Goal: Find contact information: Find contact information

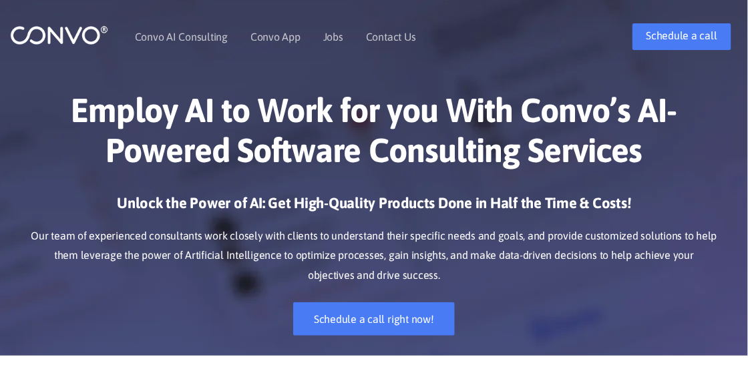
click at [393, 34] on link "Contact Us" at bounding box center [391, 36] width 50 height 11
click at [393, 37] on link "Contact Us" at bounding box center [391, 36] width 50 height 11
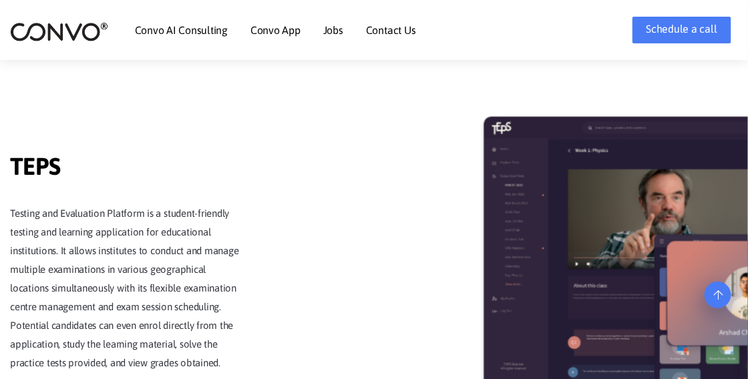
scroll to position [2071, 0]
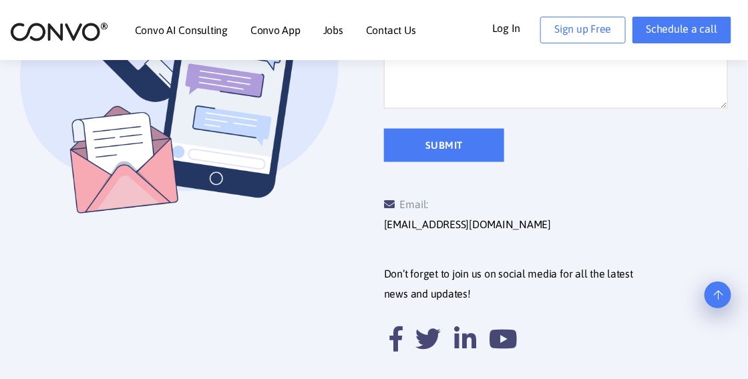
scroll to position [601, 0]
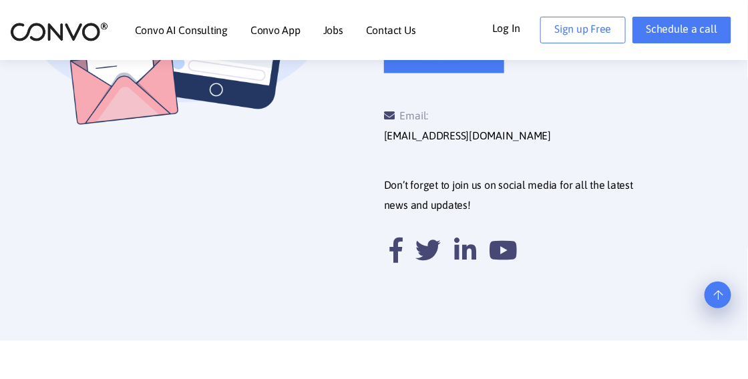
click at [468, 238] on icon at bounding box center [465, 250] width 22 height 25
click at [472, 238] on icon at bounding box center [465, 250] width 22 height 25
